Goal: Task Accomplishment & Management: Manage account settings

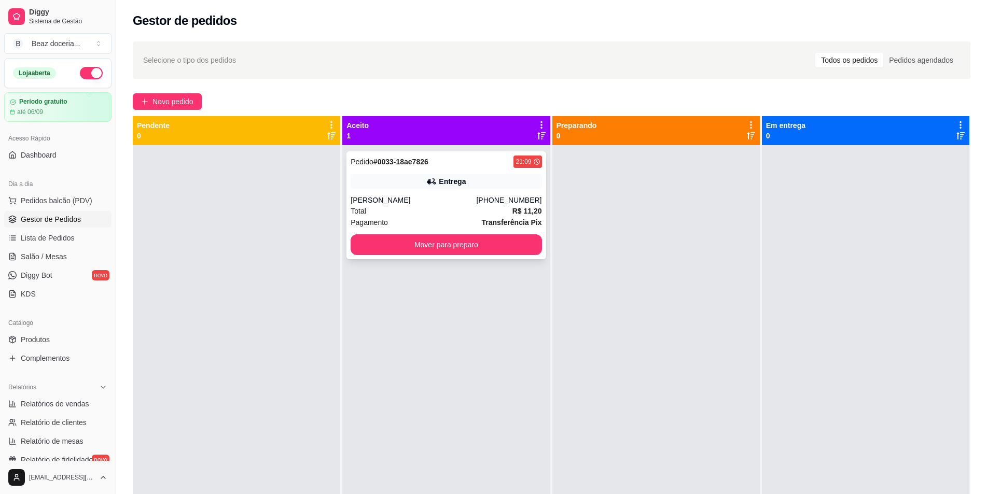
click at [446, 207] on div "Total R$ 11,20" at bounding box center [446, 210] width 191 height 11
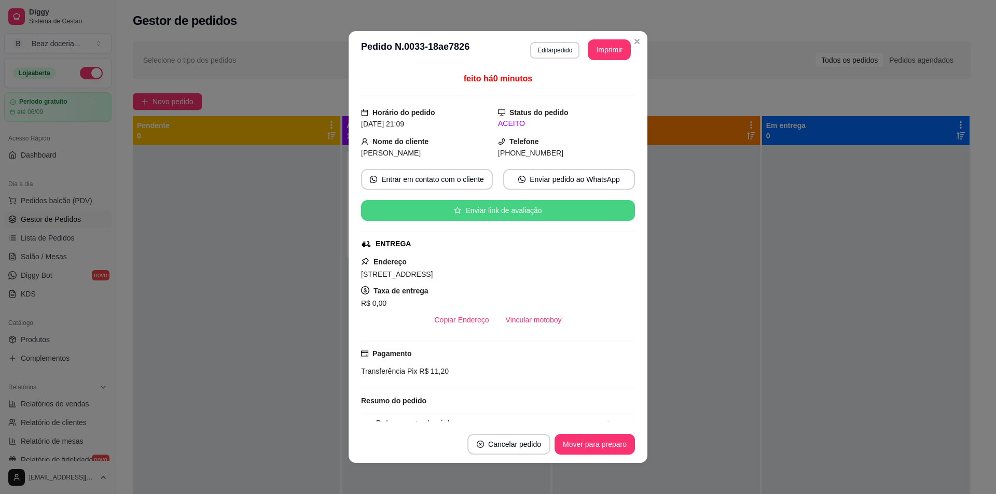
scroll to position [86, 0]
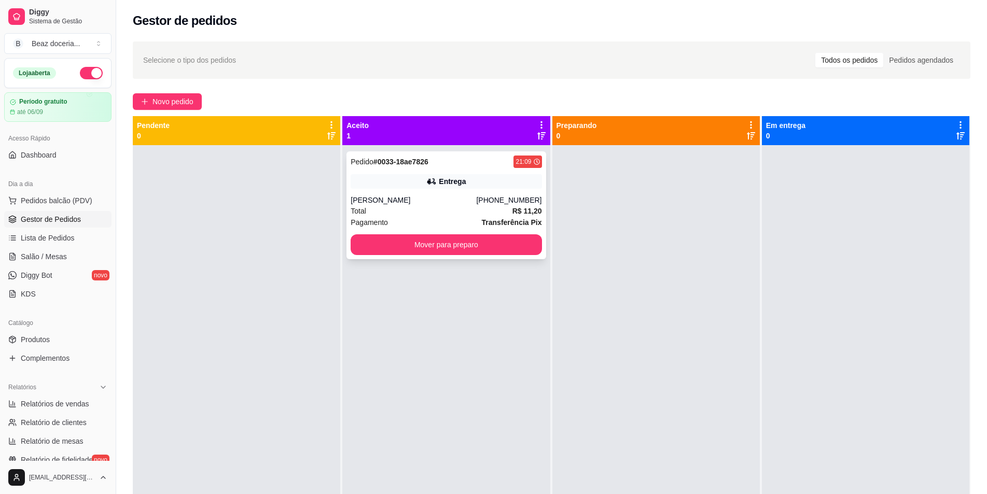
click at [503, 220] on strong "Transferência Pix" at bounding box center [512, 222] width 60 height 8
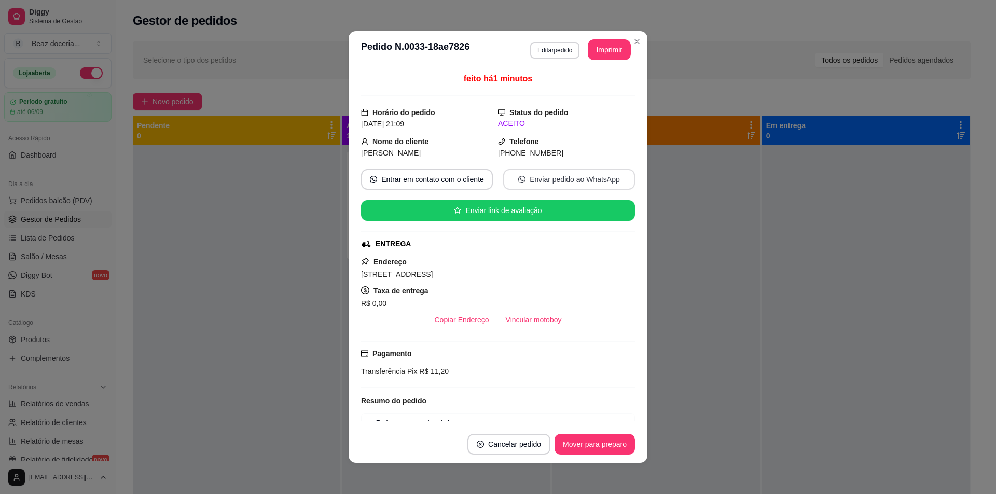
click at [556, 180] on button "Enviar pedido ao WhatsApp" at bounding box center [569, 179] width 132 height 21
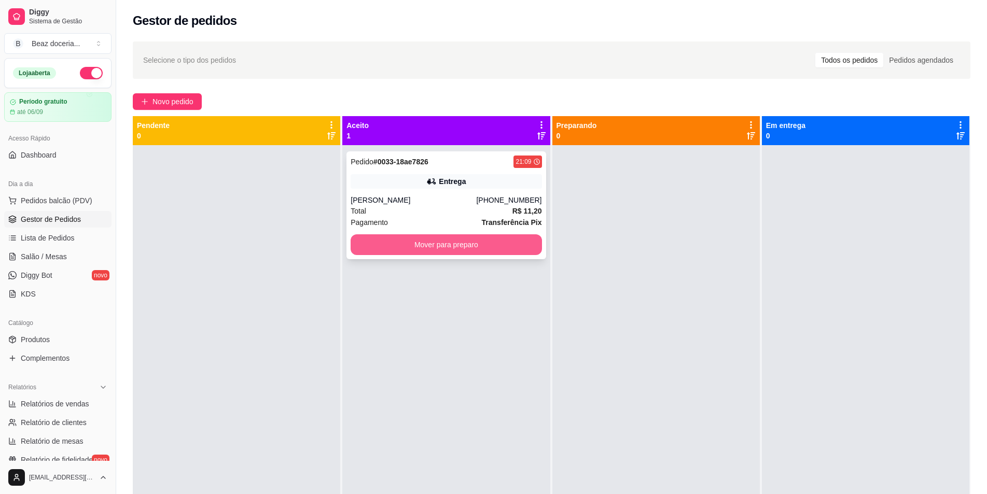
click at [480, 252] on button "Mover para preparo" at bounding box center [446, 244] width 191 height 21
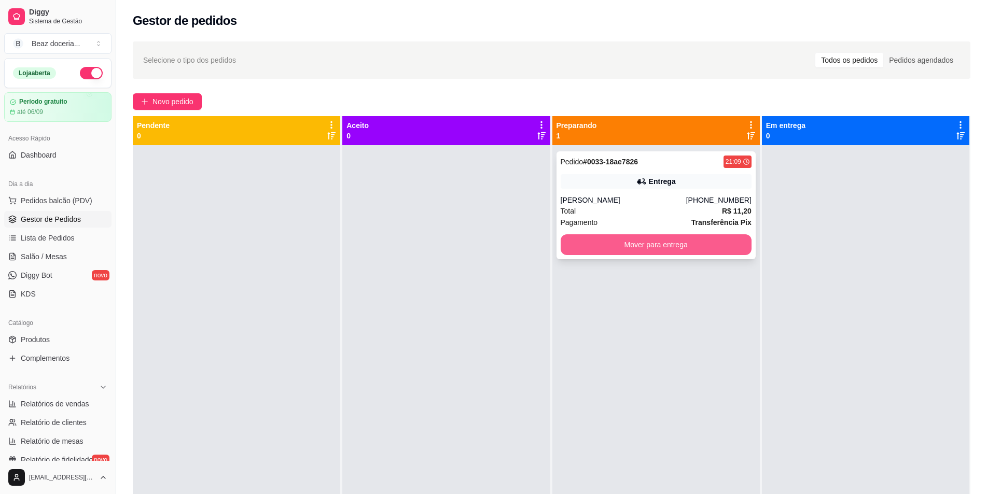
click at [630, 244] on button "Mover para entrega" at bounding box center [656, 244] width 191 height 21
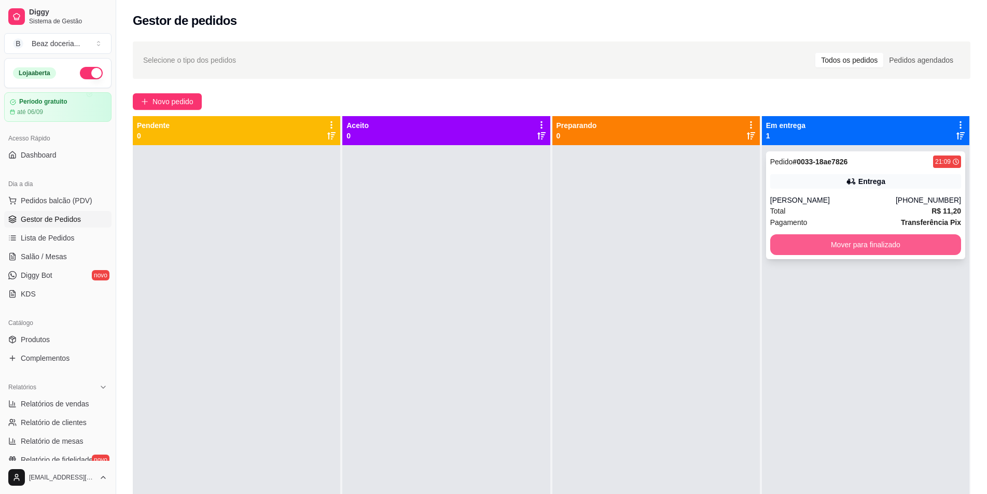
click at [871, 243] on button "Mover para finalizado" at bounding box center [865, 244] width 191 height 21
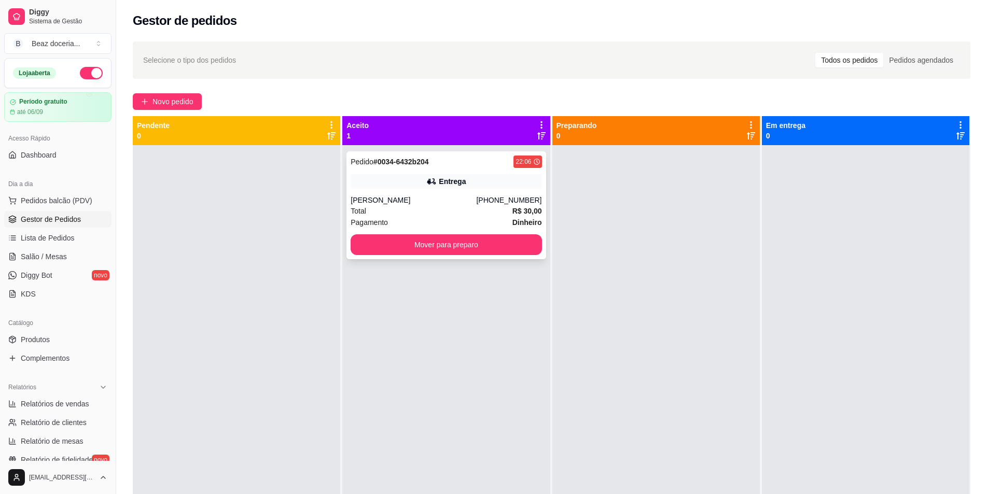
click at [466, 207] on div "Total R$ 30,00" at bounding box center [446, 210] width 191 height 11
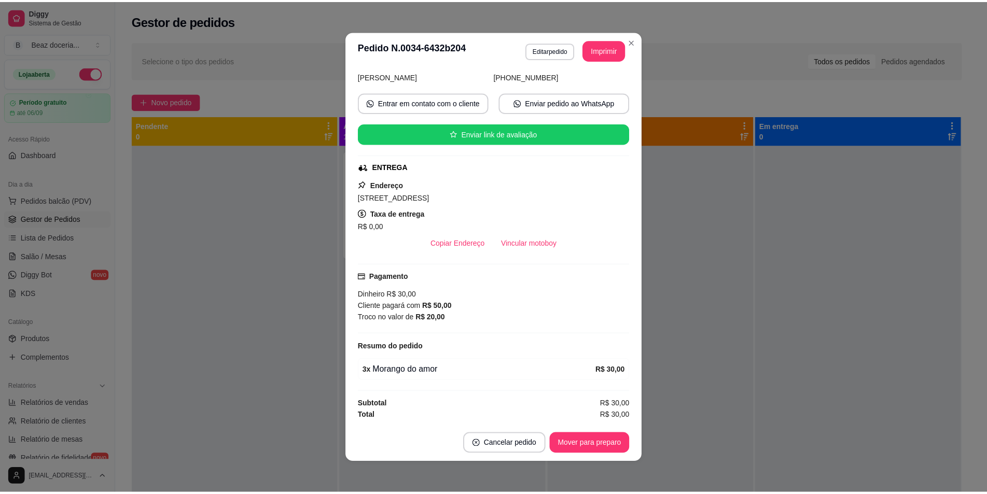
scroll to position [2, 0]
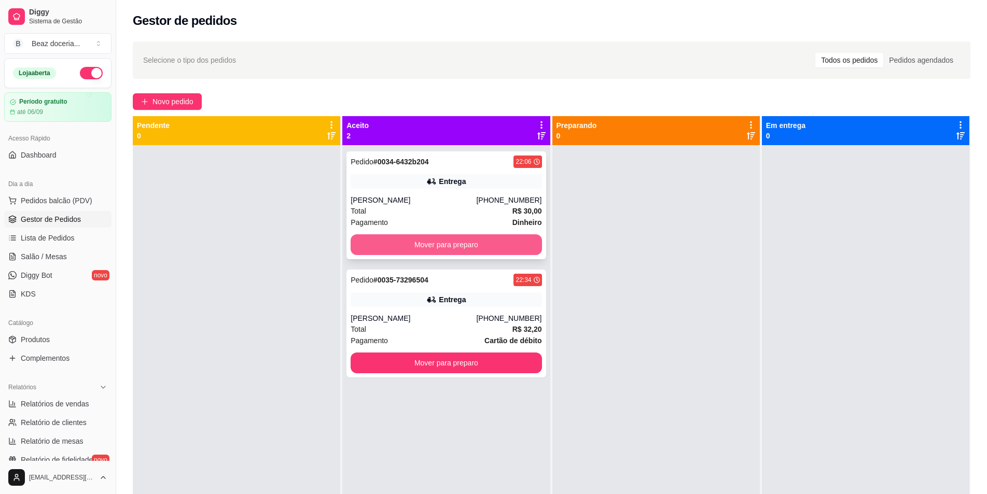
click at [466, 244] on button "Mover para preparo" at bounding box center [446, 244] width 191 height 21
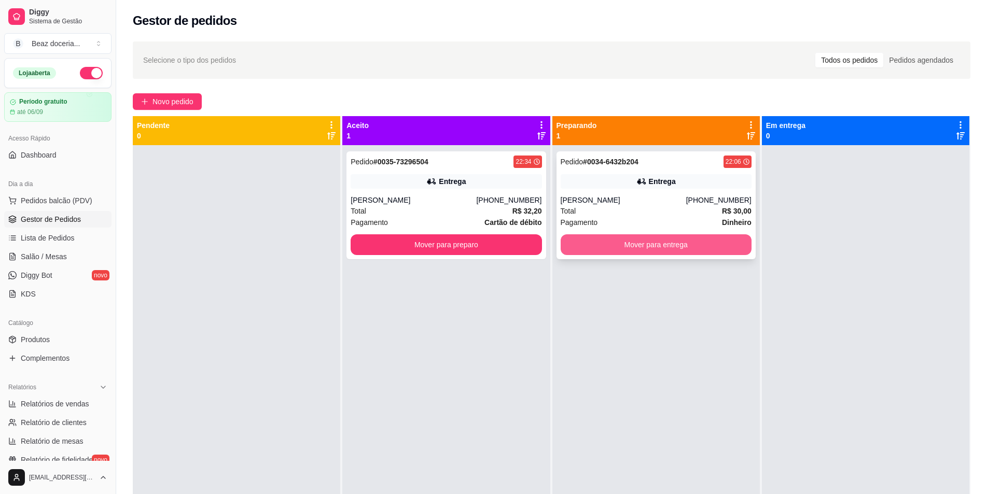
click at [626, 237] on button "Mover para entrega" at bounding box center [656, 244] width 191 height 21
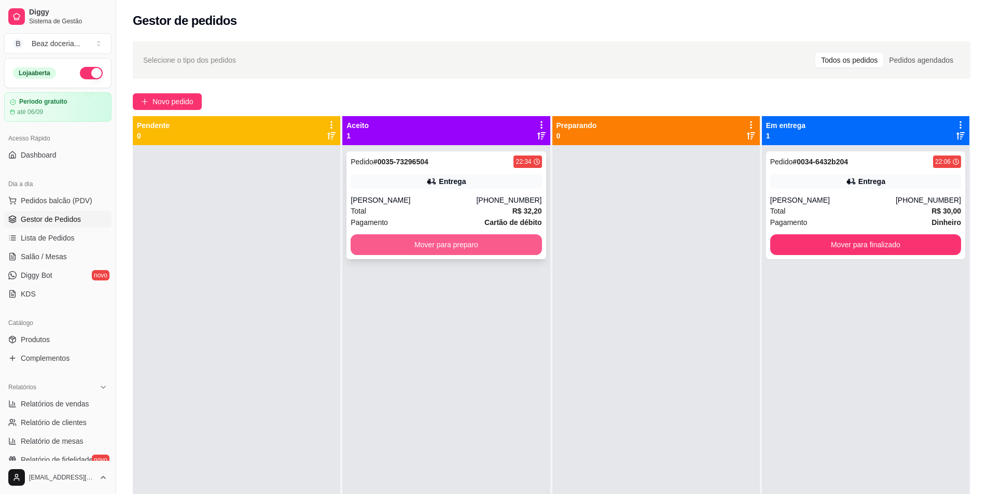
click at [495, 240] on button "Mover para preparo" at bounding box center [446, 244] width 191 height 21
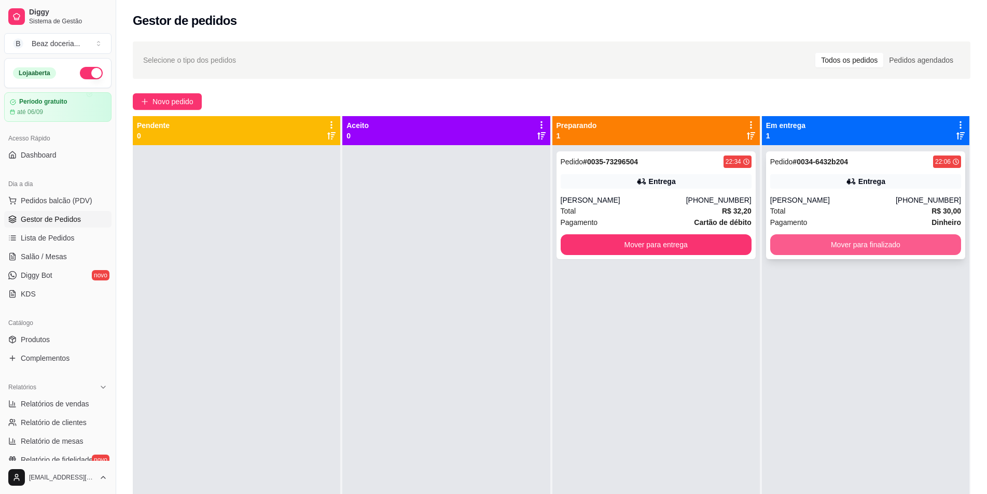
click at [879, 245] on button "Mover para finalizado" at bounding box center [865, 244] width 191 height 21
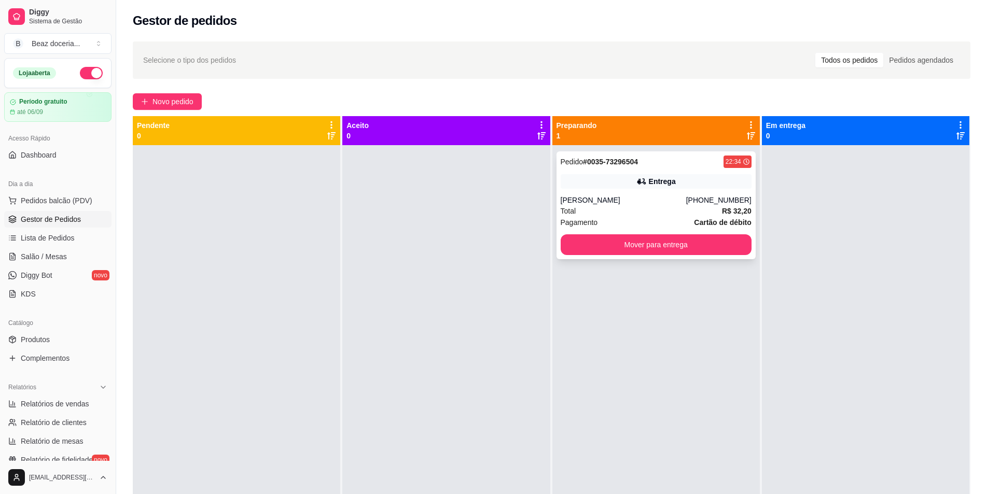
click at [641, 178] on icon at bounding box center [641, 181] width 10 height 10
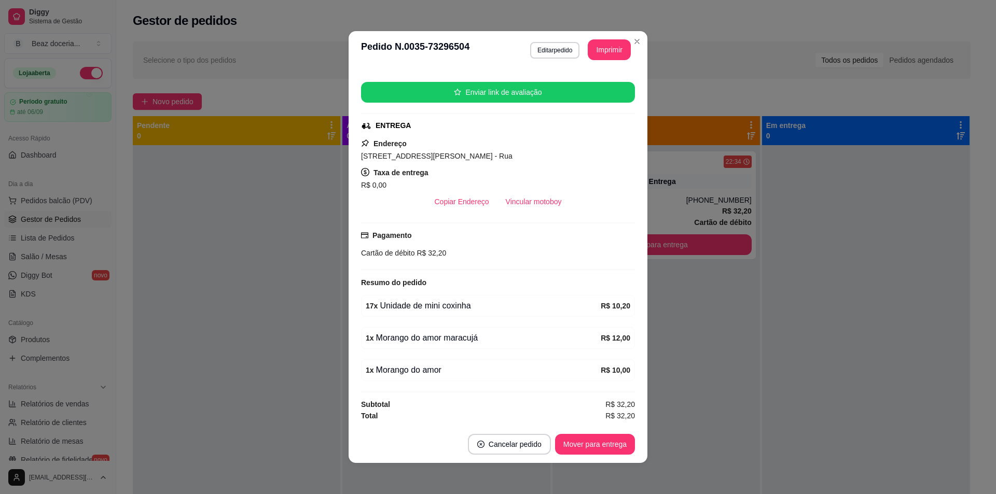
scroll to position [2, 0]
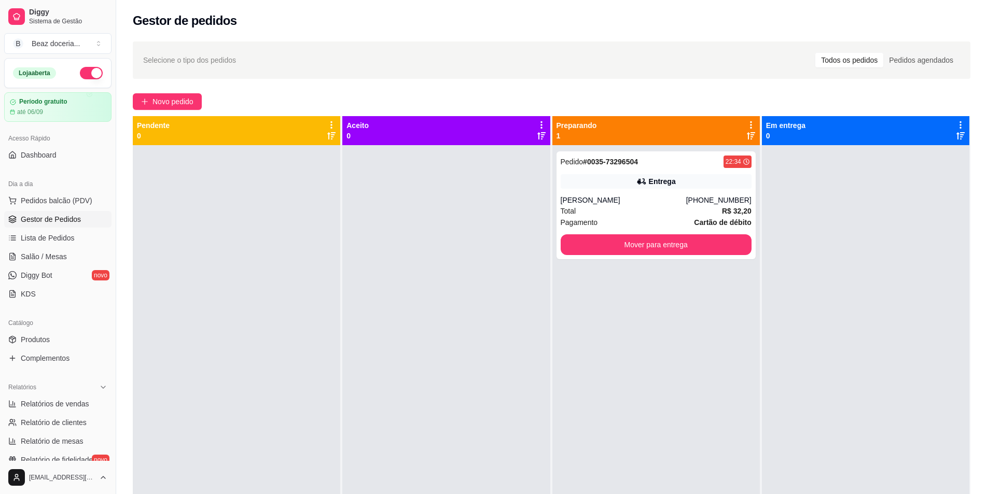
click at [736, 94] on div "Novo pedido" at bounding box center [551, 101] width 837 height 17
click at [642, 251] on button "Mover para entrega" at bounding box center [656, 244] width 191 height 21
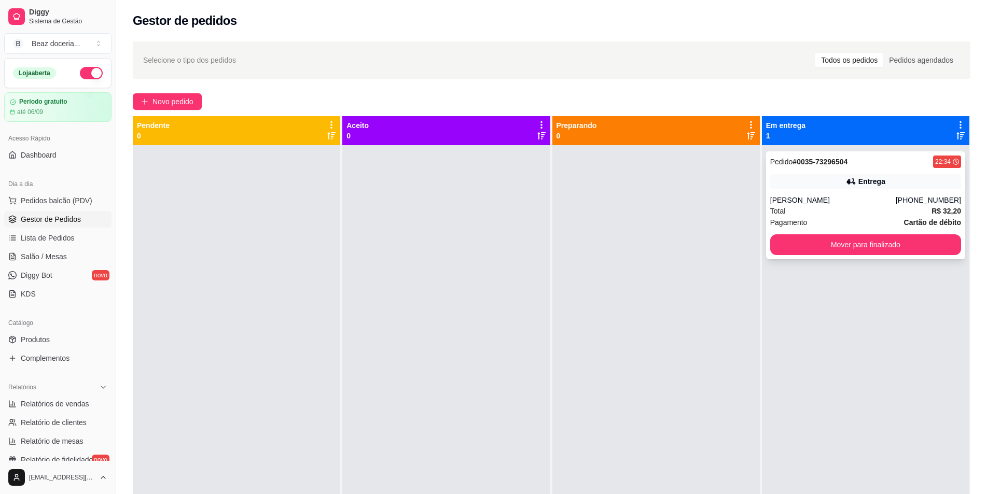
click at [806, 215] on div "Total R$ 32,20" at bounding box center [865, 210] width 191 height 11
click at [772, 204] on div "[PERSON_NAME]" at bounding box center [832, 200] width 125 height 10
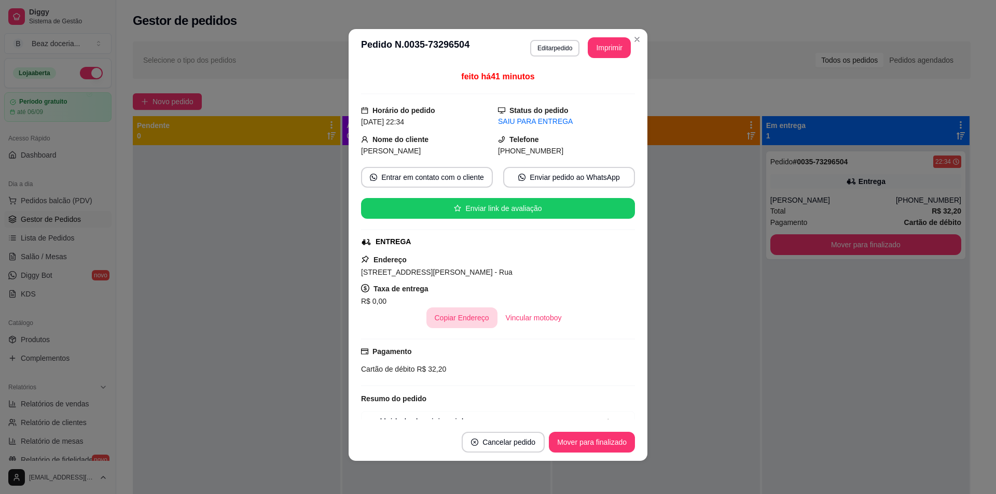
scroll to position [118, 0]
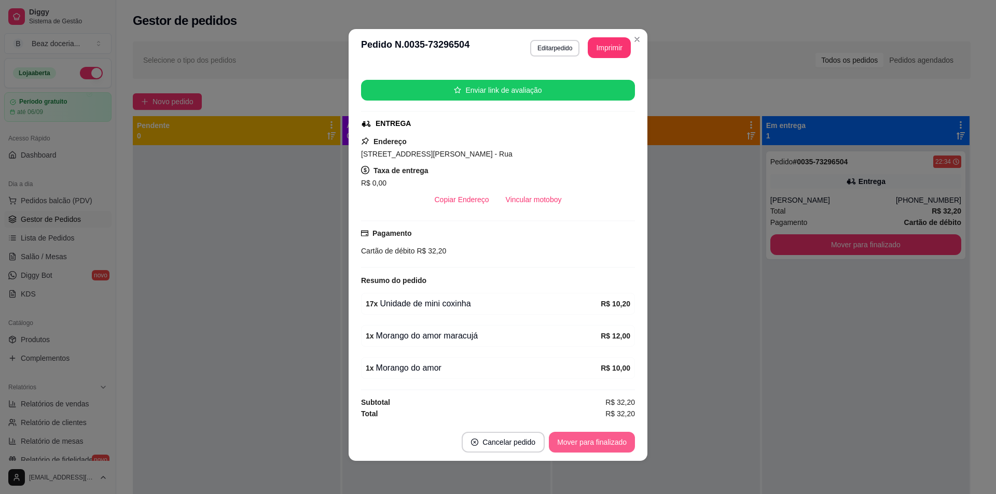
click at [616, 439] on button "Mover para finalizado" at bounding box center [592, 442] width 86 height 21
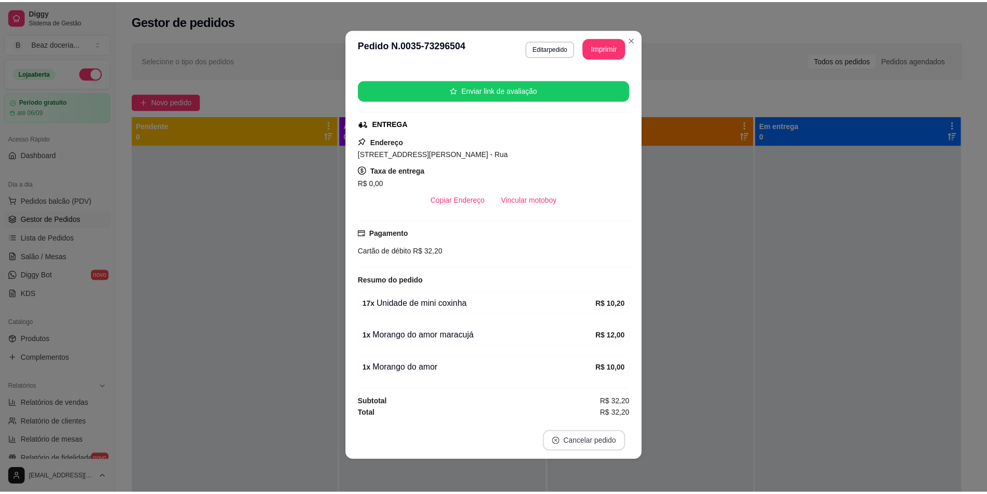
scroll to position [94, 0]
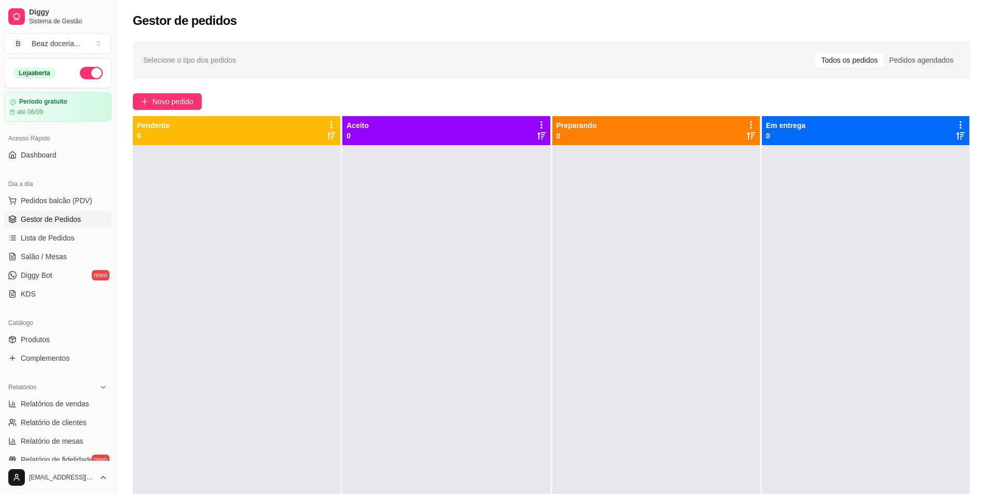
click at [83, 72] on button "button" at bounding box center [91, 73] width 23 height 12
